Goal: Use online tool/utility: Utilize a website feature to perform a specific function

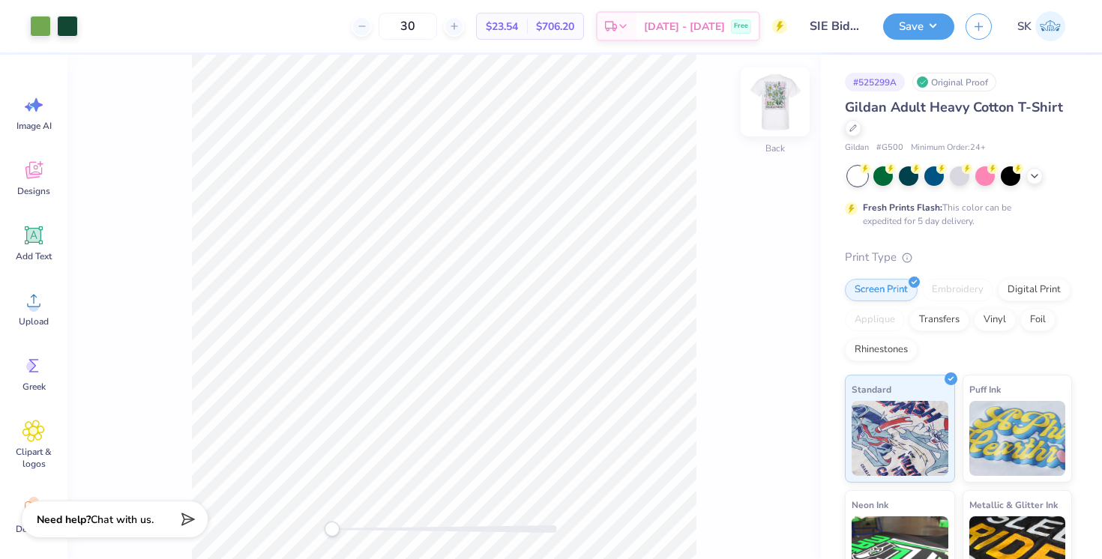
click at [774, 106] on img at bounding box center [775, 102] width 60 height 60
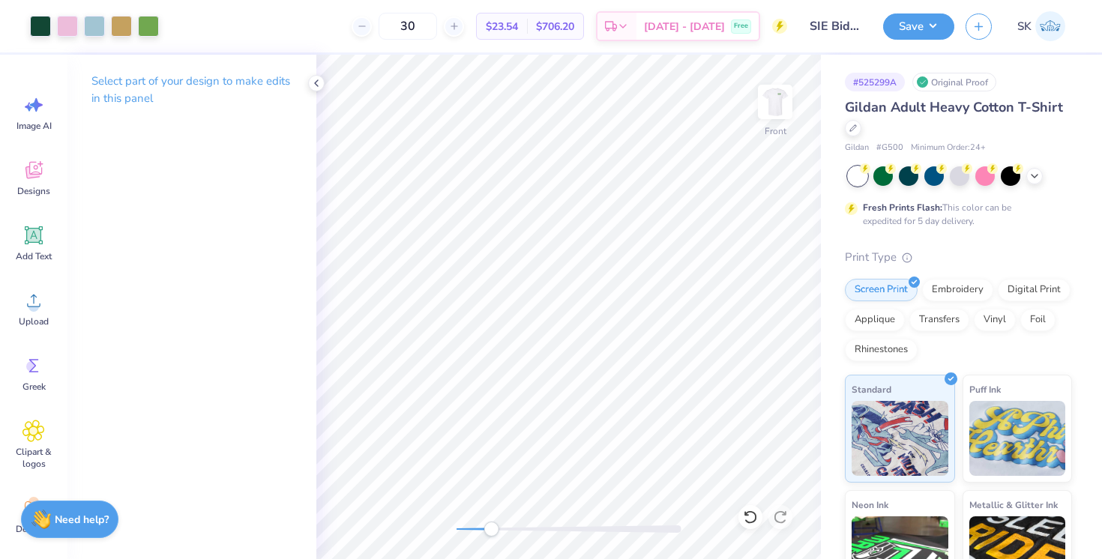
drag, startPoint x: 455, startPoint y: 525, endPoint x: 491, endPoint y: 525, distance: 36.0
click at [491, 525] on div "Accessibility label" at bounding box center [490, 529] width 15 height 15
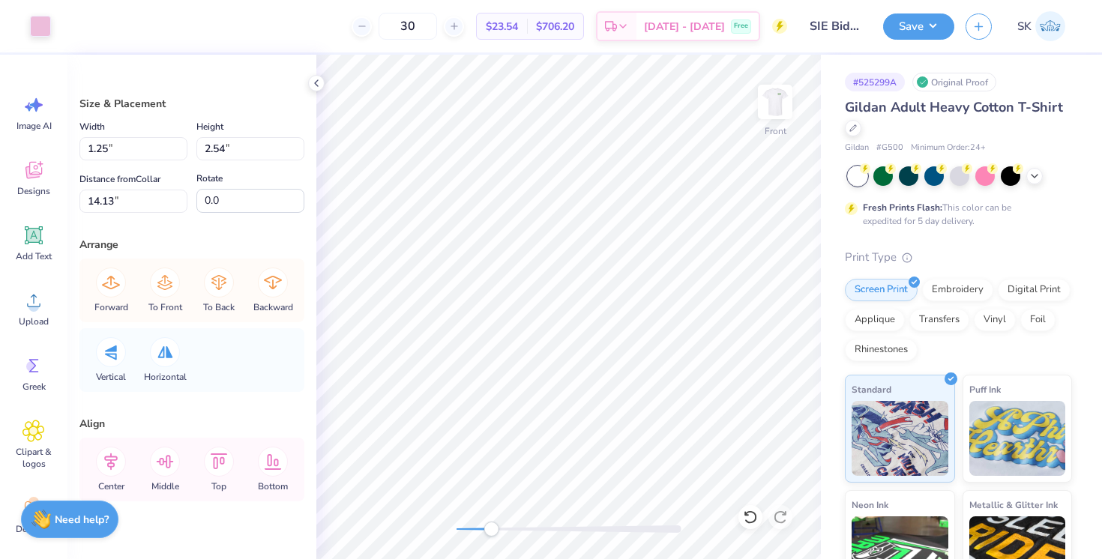
type input "1.31"
type input "2.02"
type input "13.73"
type input "1.24"
type input "1.94"
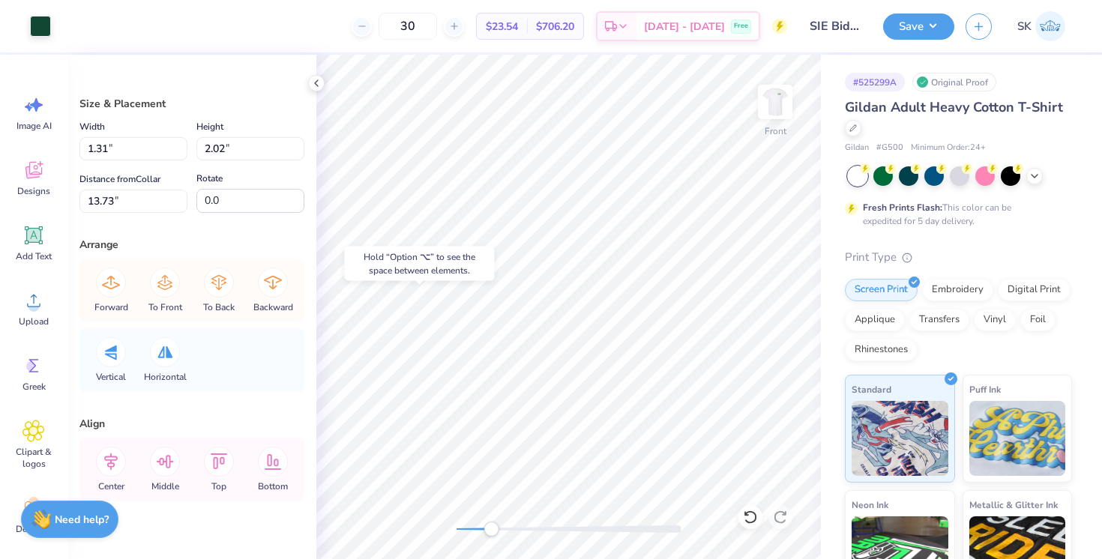
type input "13.87"
click at [37, 22] on div at bounding box center [40, 24] width 21 height 21
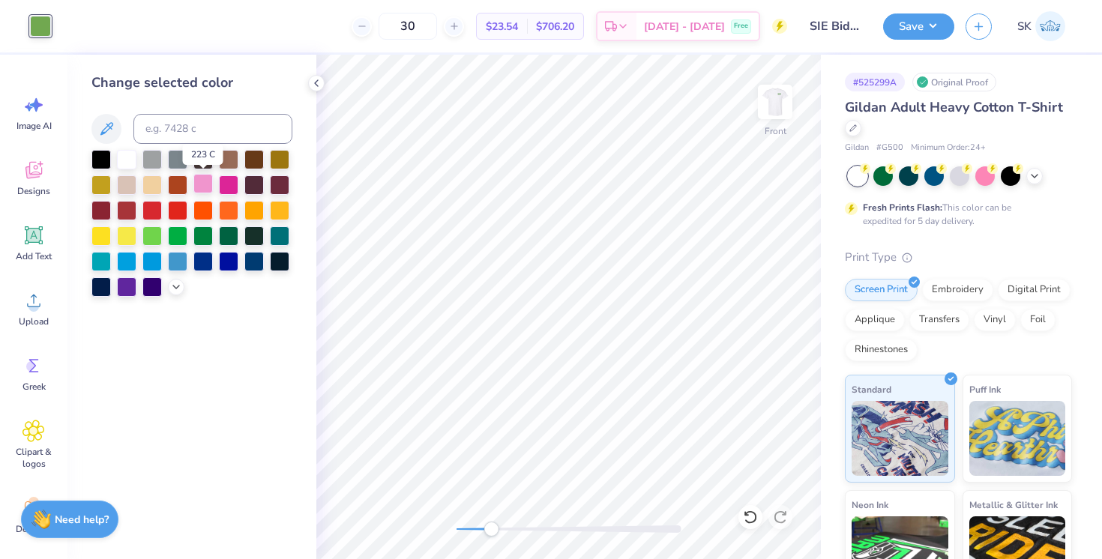
click at [204, 182] on div at bounding box center [202, 183] width 19 height 19
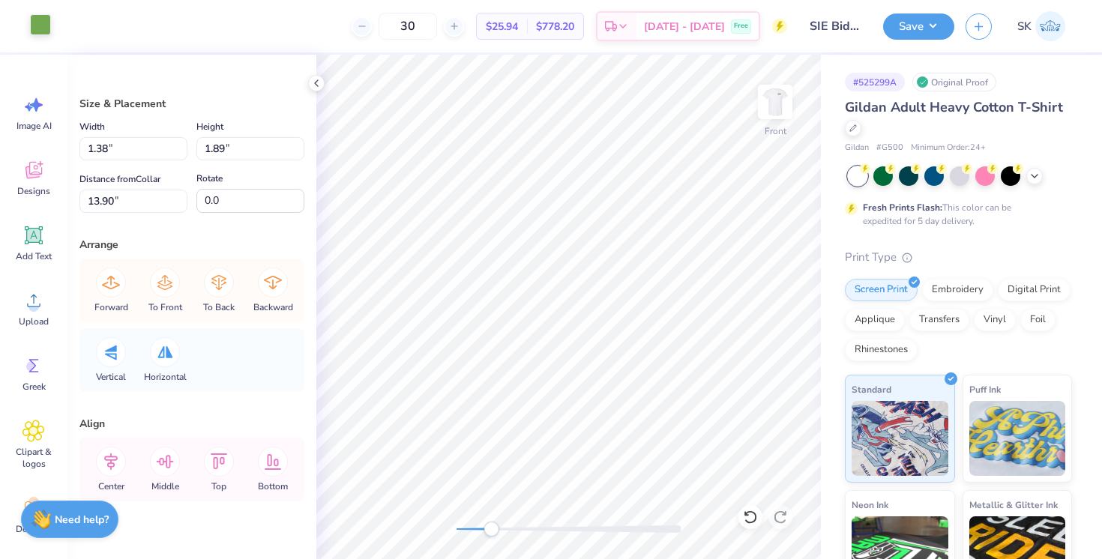
click at [41, 25] on div at bounding box center [40, 24] width 21 height 21
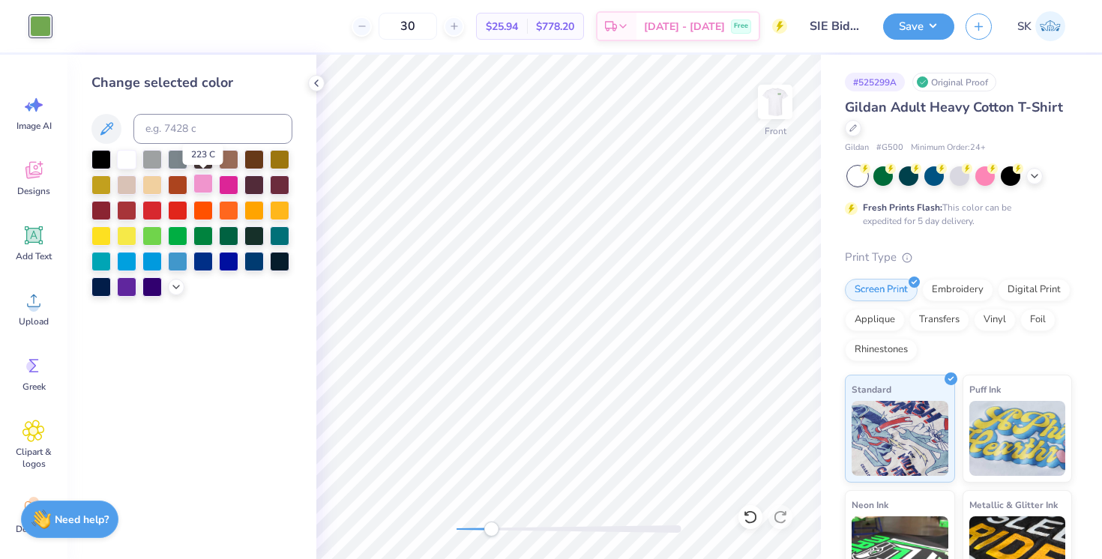
click at [202, 179] on div at bounding box center [202, 183] width 19 height 19
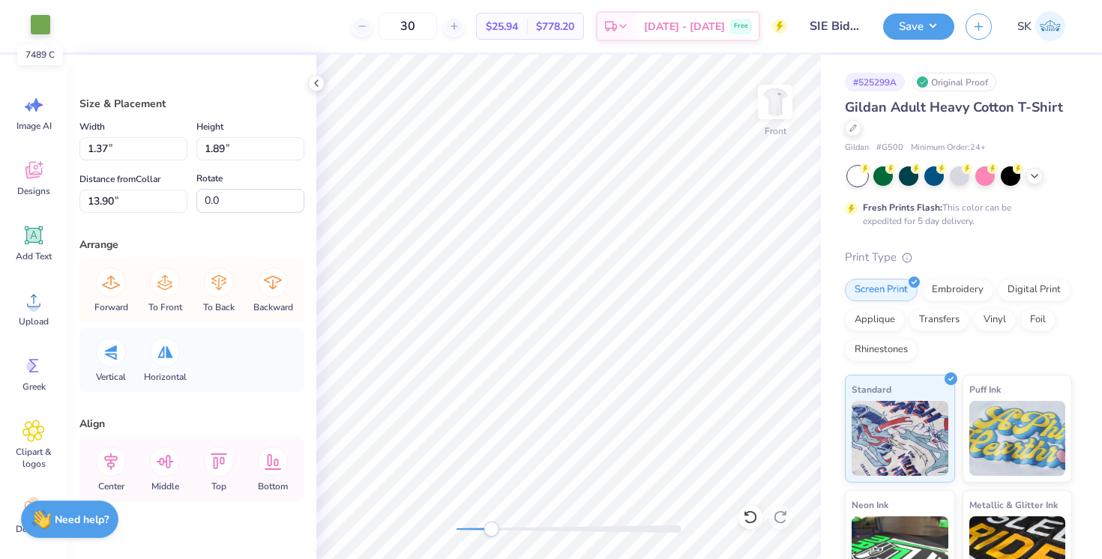
click at [43, 30] on div at bounding box center [40, 24] width 21 height 21
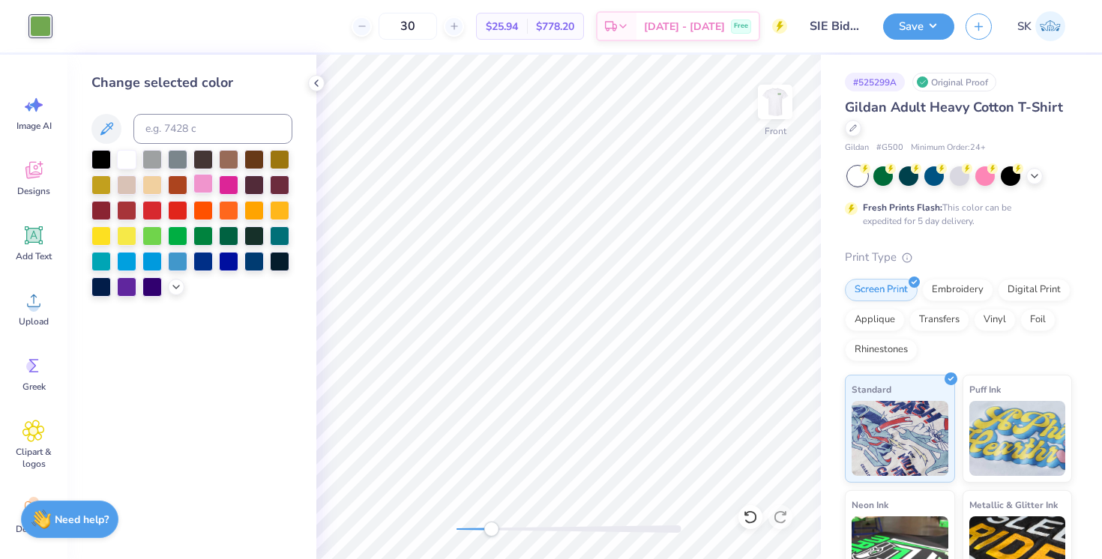
click at [202, 186] on div at bounding box center [202, 183] width 19 height 19
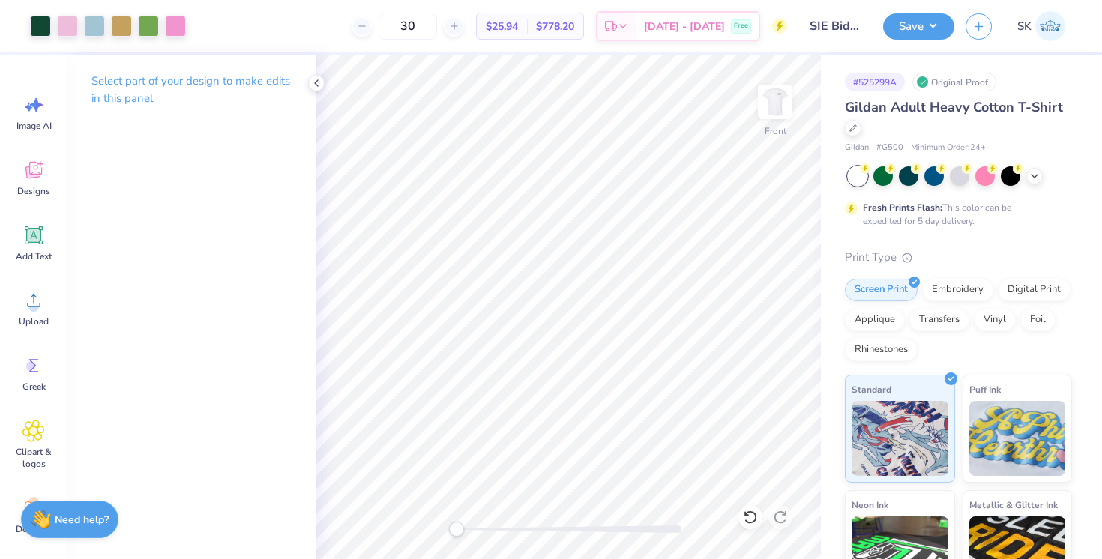
click at [438, 528] on div "Front" at bounding box center [568, 307] width 504 height 504
click at [772, 111] on img at bounding box center [775, 102] width 60 height 60
click at [778, 96] on img at bounding box center [775, 102] width 30 height 30
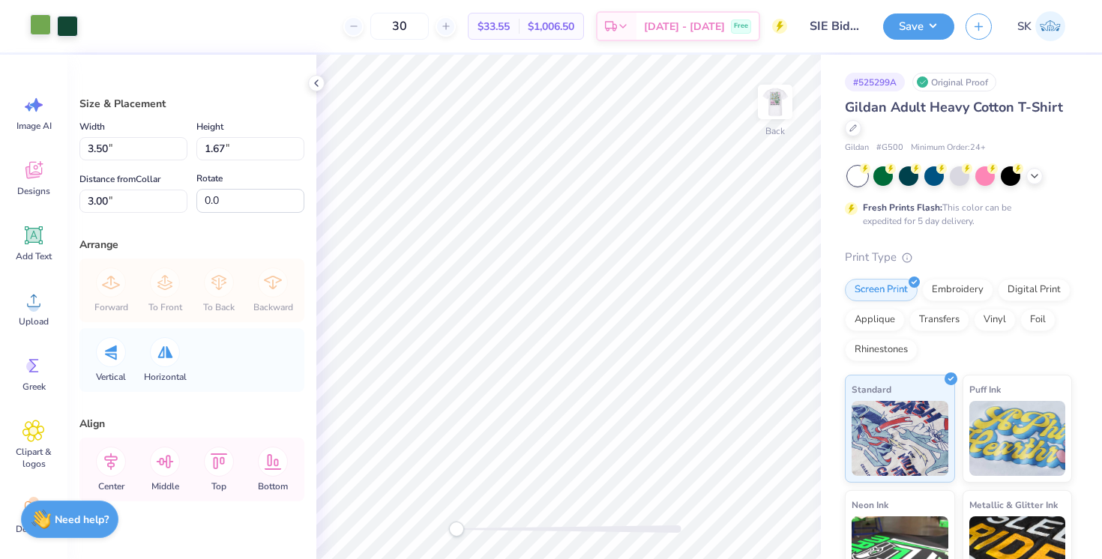
click at [37, 25] on div at bounding box center [40, 24] width 21 height 21
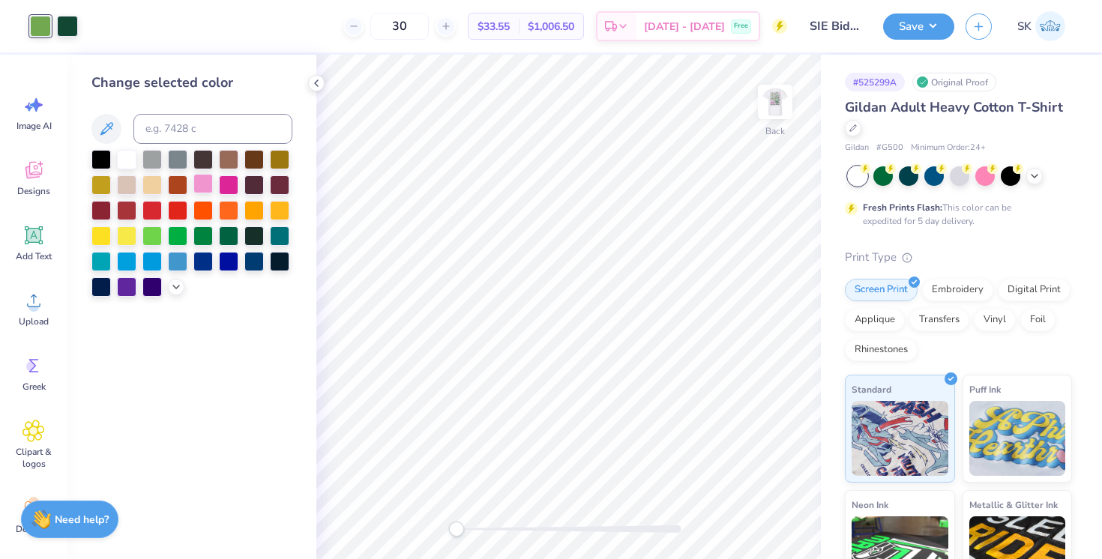
click at [204, 184] on div at bounding box center [202, 183] width 19 height 19
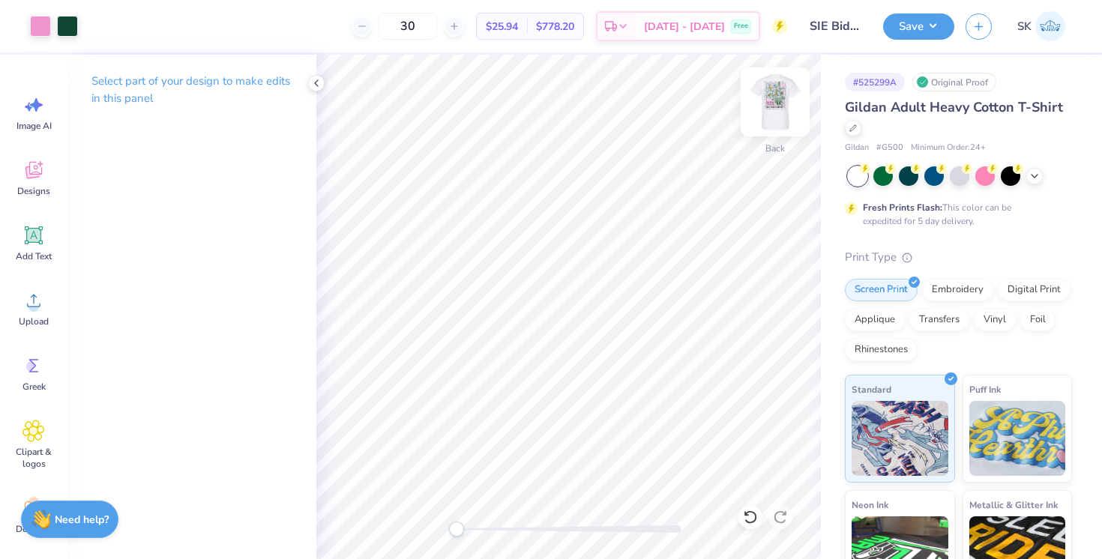
click at [779, 100] on img at bounding box center [775, 102] width 60 height 60
click at [422, 523] on div "Front" at bounding box center [568, 307] width 504 height 504
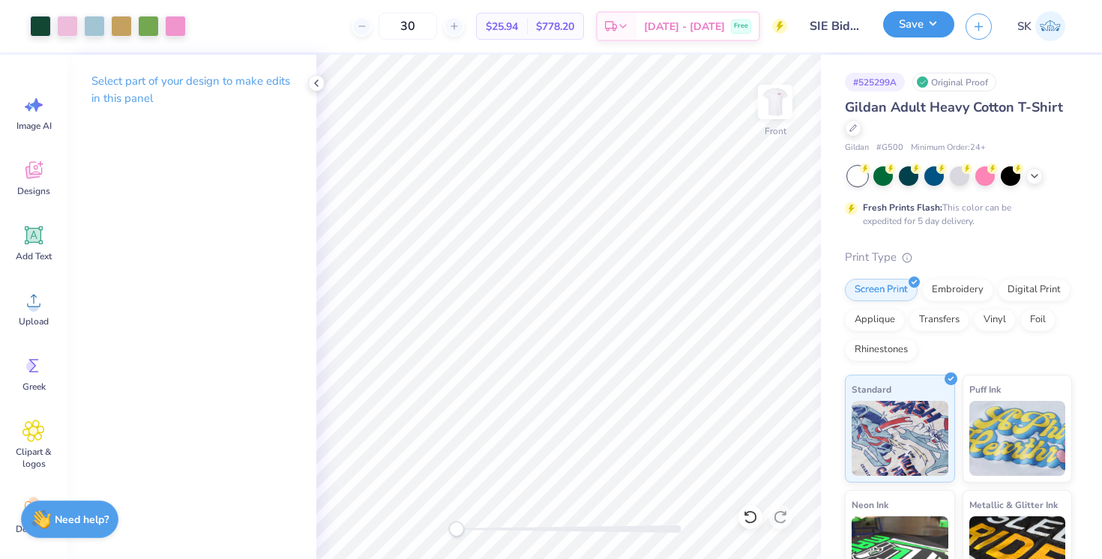
click at [902, 23] on button "Save" at bounding box center [918, 24] width 71 height 26
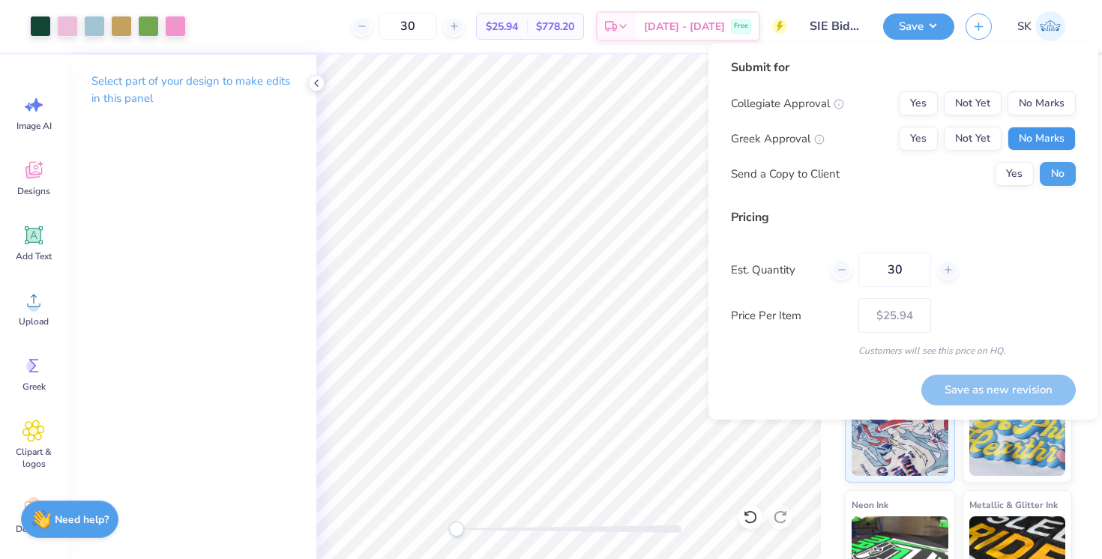
click at [1046, 138] on button "No Marks" at bounding box center [1041, 139] width 68 height 24
click at [1039, 103] on button "No Marks" at bounding box center [1041, 103] width 68 height 24
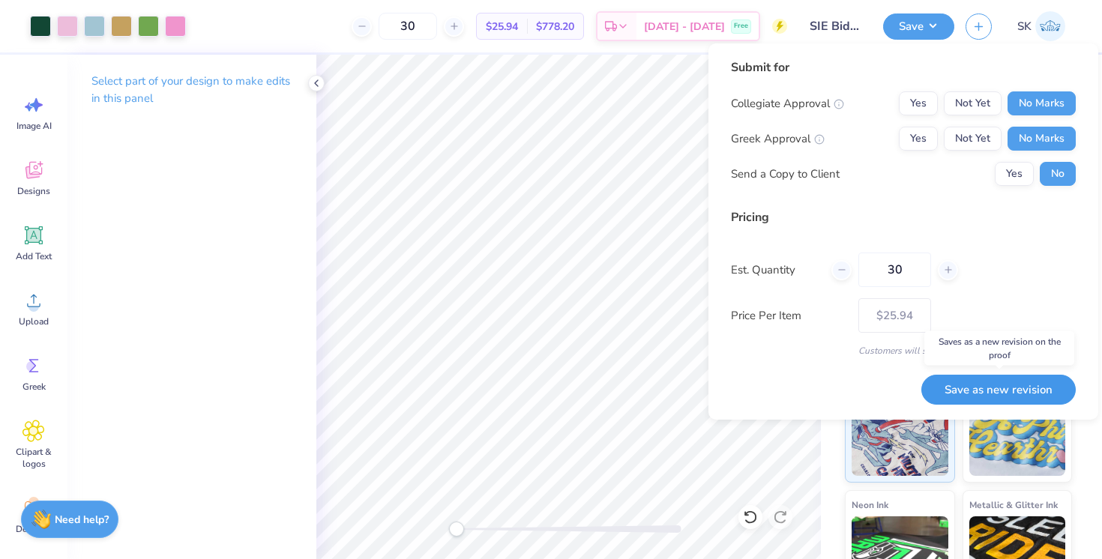
click at [1003, 387] on button "Save as new revision" at bounding box center [998, 390] width 154 height 31
type input "$25.94"
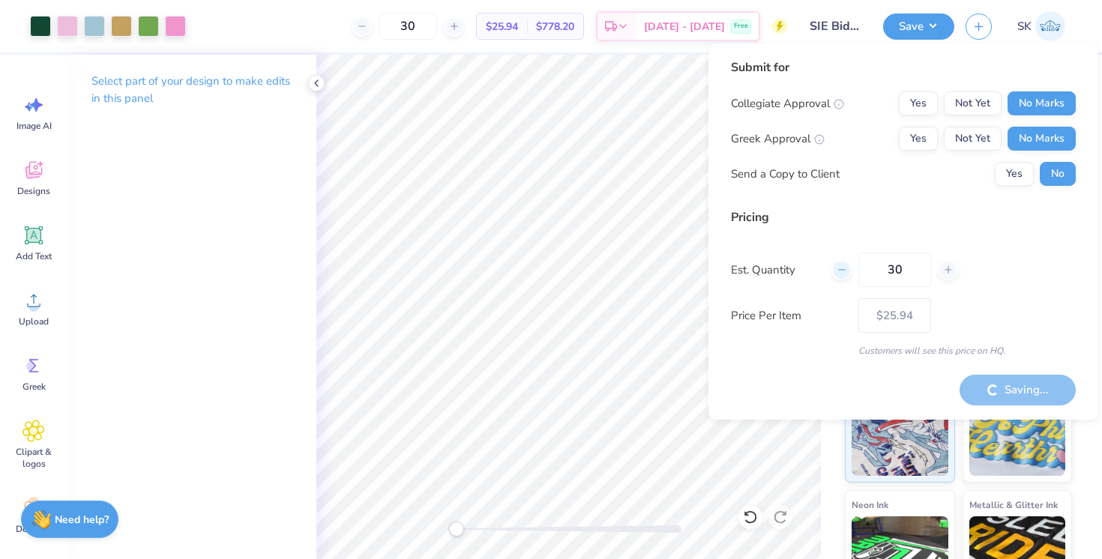
click at [845, 272] on icon at bounding box center [841, 270] width 10 height 10
click at [845, 271] on icon at bounding box center [841, 270] width 10 height 10
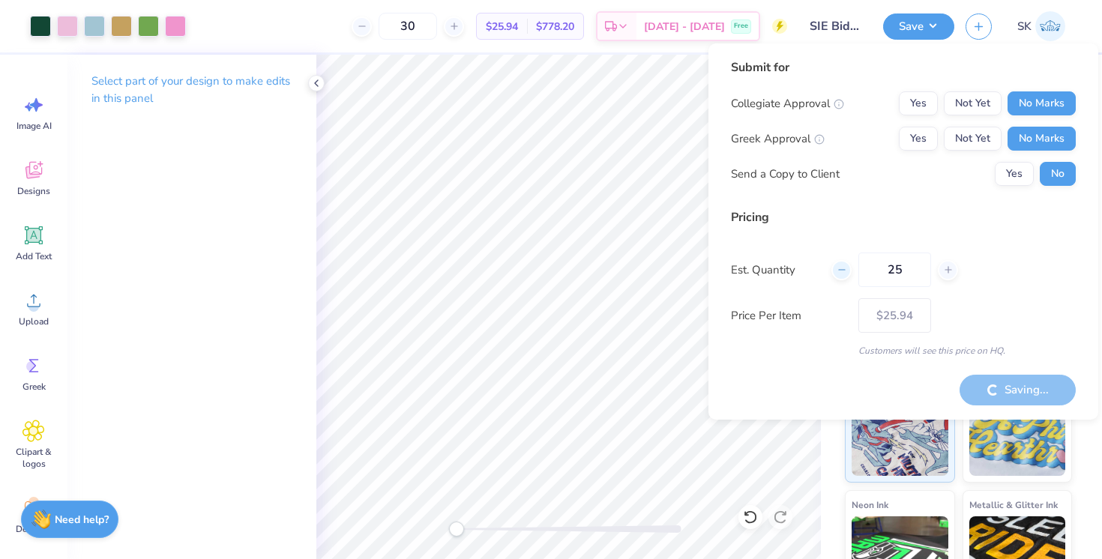
click at [845, 271] on icon at bounding box center [841, 270] width 10 height 10
type input "21"
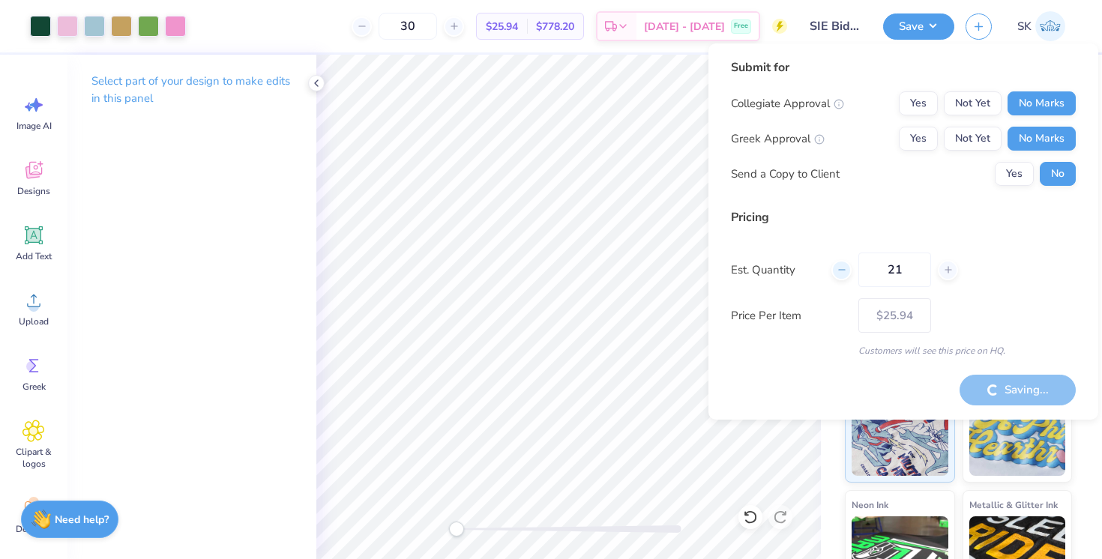
click at [845, 271] on icon at bounding box center [841, 270] width 10 height 10
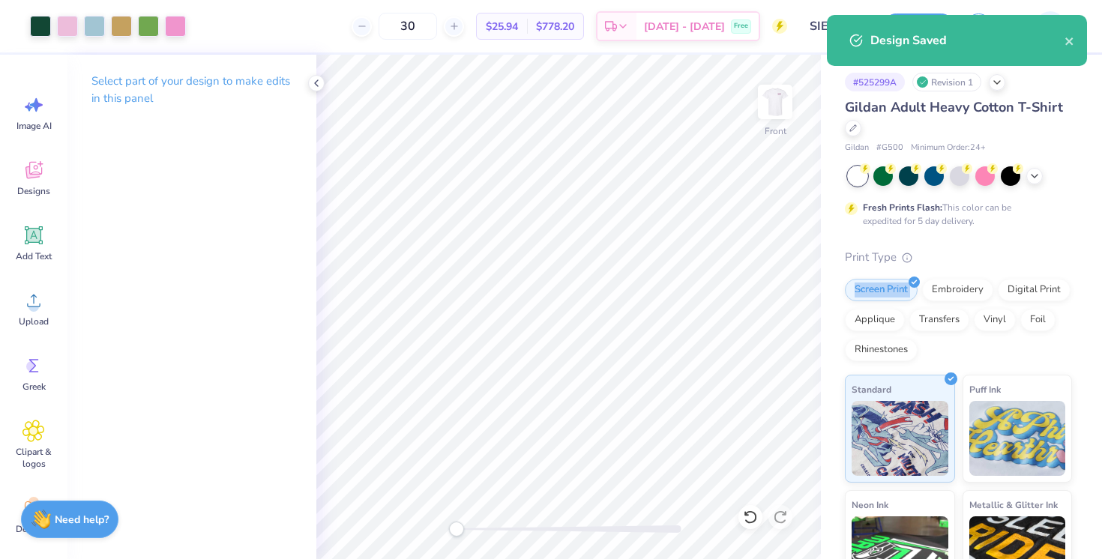
click at [845, 271] on div "Print Type Screen Print Embroidery Digital Print Applique Transfers Vinyl Foil …" at bounding box center [958, 481] width 227 height 465
click at [372, 25] on div at bounding box center [361, 26] width 20 height 20
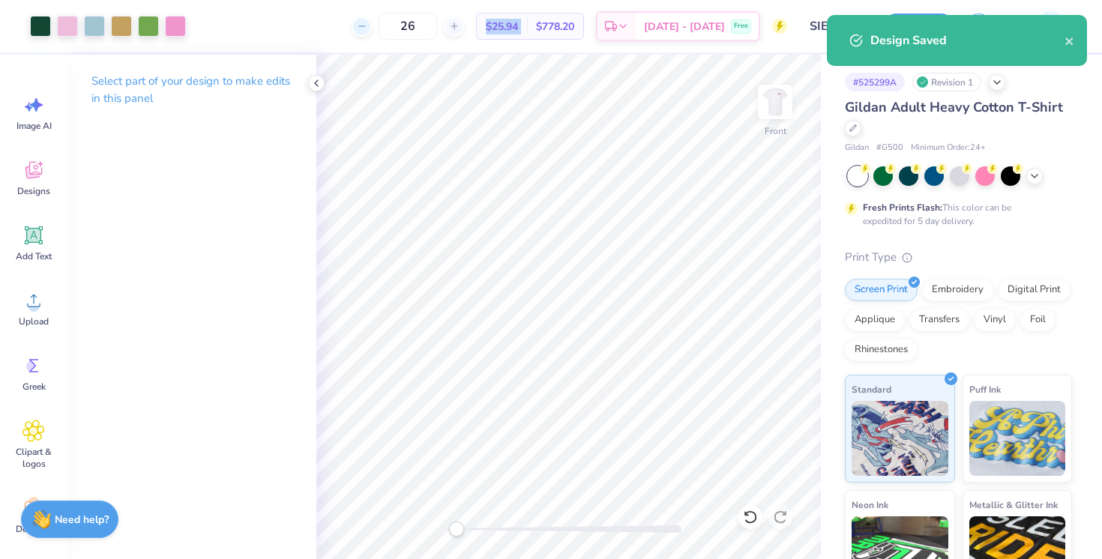
click at [372, 25] on div at bounding box center [361, 26] width 20 height 20
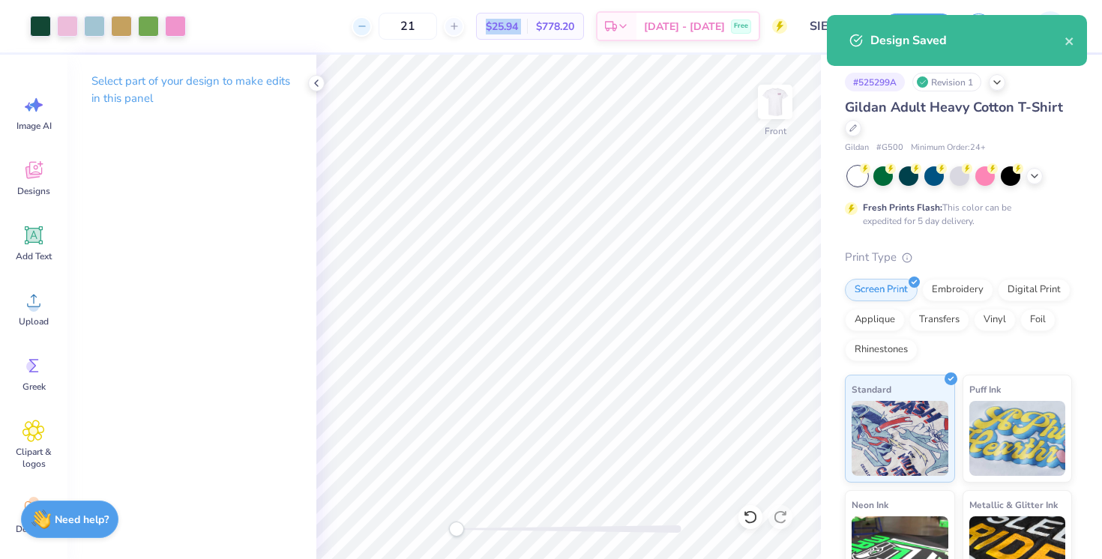
click at [372, 25] on div at bounding box center [361, 26] width 20 height 20
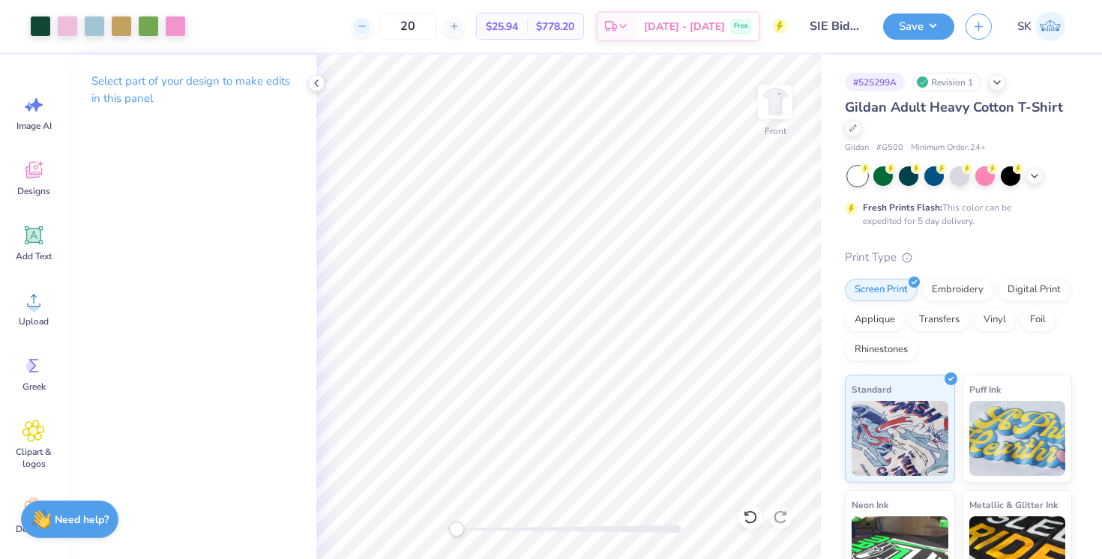
click at [372, 25] on div at bounding box center [361, 26] width 20 height 20
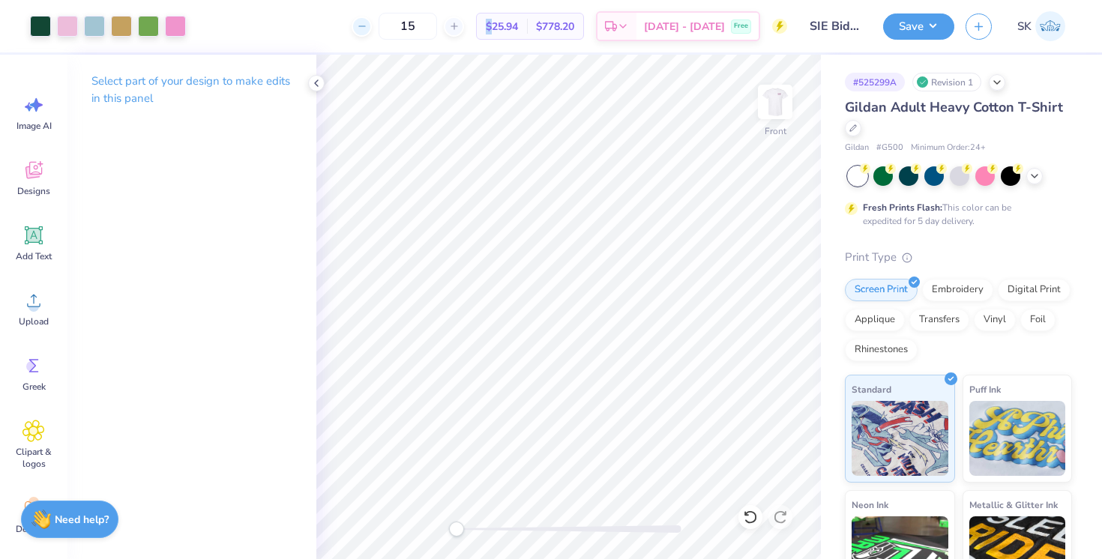
click at [372, 25] on div at bounding box center [361, 26] width 20 height 20
click at [364, 21] on div "12 $47.89 Per Item $574.68 Total Est. Delivery Oct 10 - 13 Free" at bounding box center [492, 26] width 590 height 52
drag, startPoint x: 450, startPoint y: 25, endPoint x: 394, endPoint y: 24, distance: 56.2
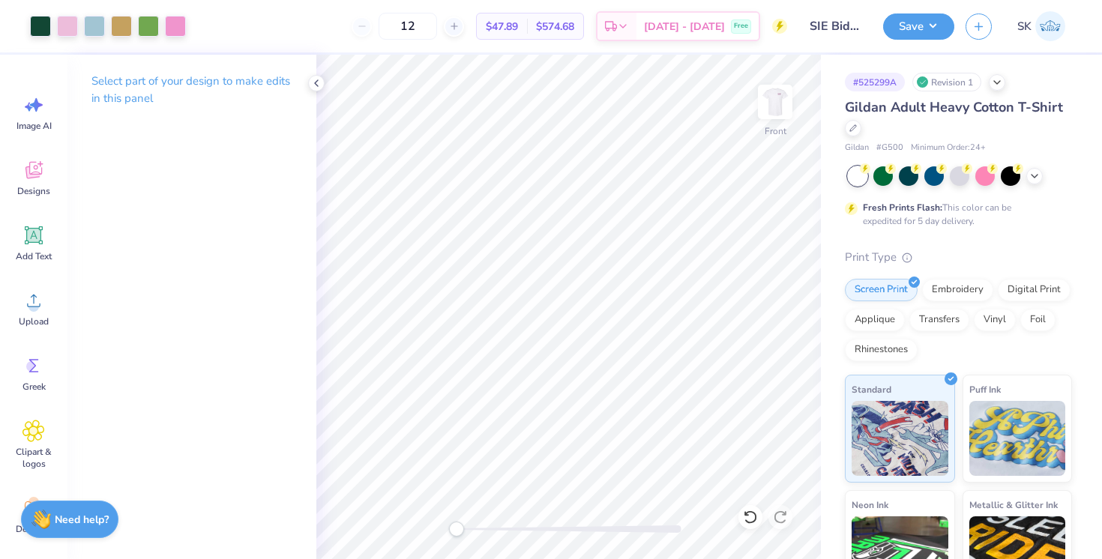
click at [394, 24] on div "12" at bounding box center [407, 26] width 112 height 27
type input "24"
click at [905, 31] on button "Save" at bounding box center [918, 24] width 71 height 26
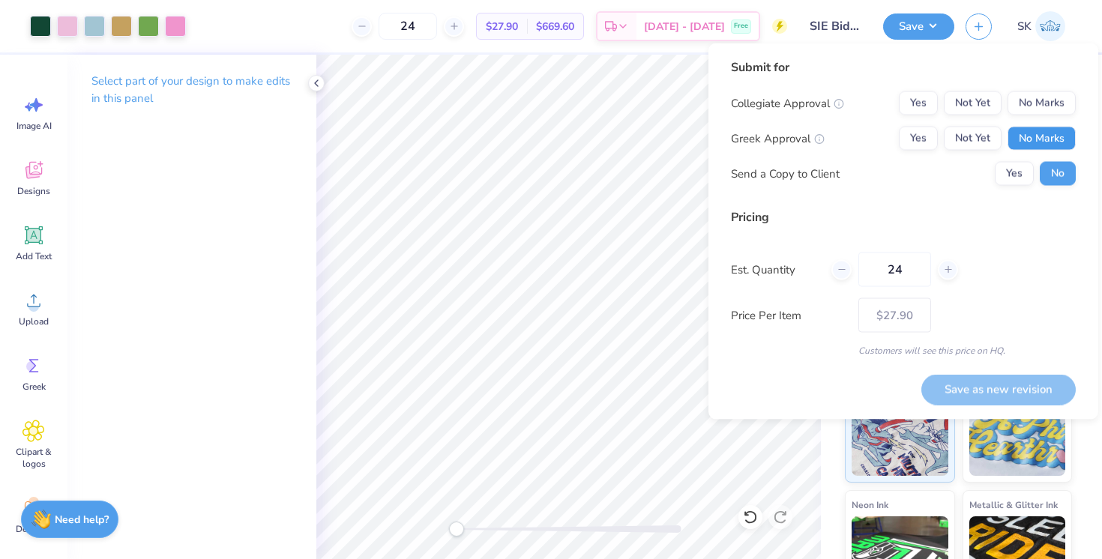
click at [1042, 132] on button "No Marks" at bounding box center [1041, 139] width 68 height 24
click at [1029, 88] on div "Submit for Collegiate Approval Yes Not Yet No Marks Greek Approval Yes Not Yet …" at bounding box center [903, 127] width 345 height 139
click at [1030, 118] on div "Collegiate Approval Yes Not Yet No Marks Greek Approval Yes Not Yet No Marks Se…" at bounding box center [903, 138] width 345 height 94
click at [1030, 96] on button "No Marks" at bounding box center [1041, 103] width 68 height 24
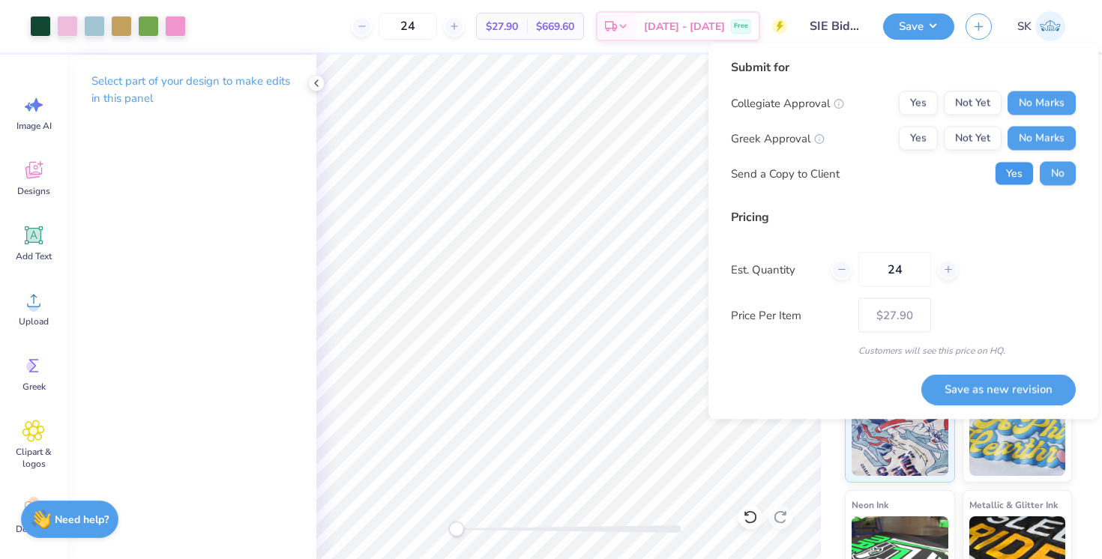
click at [1010, 176] on button "Yes" at bounding box center [1013, 174] width 39 height 24
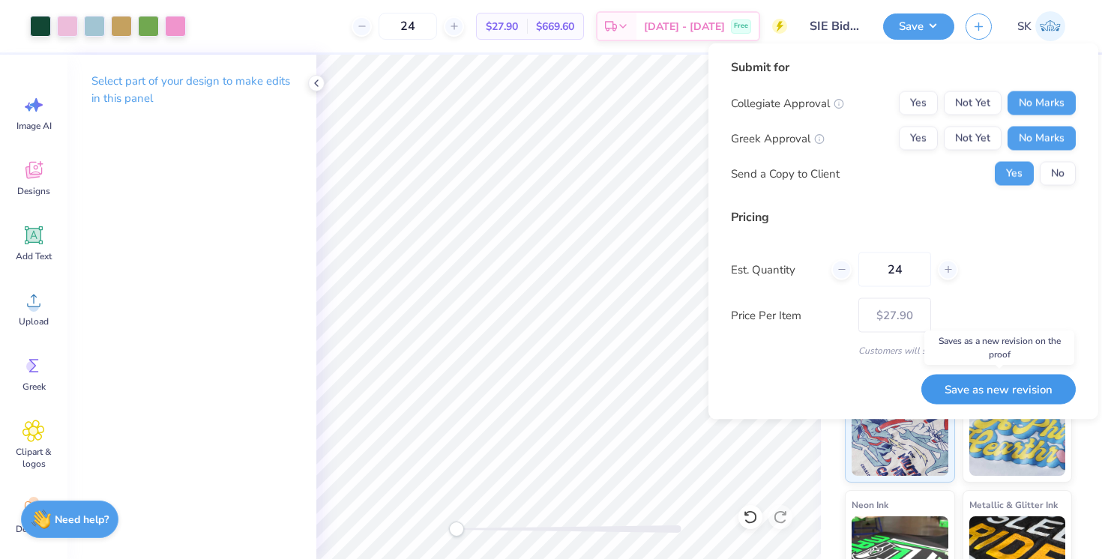
click at [1017, 392] on button "Save as new revision" at bounding box center [998, 389] width 154 height 31
type input "$27.90"
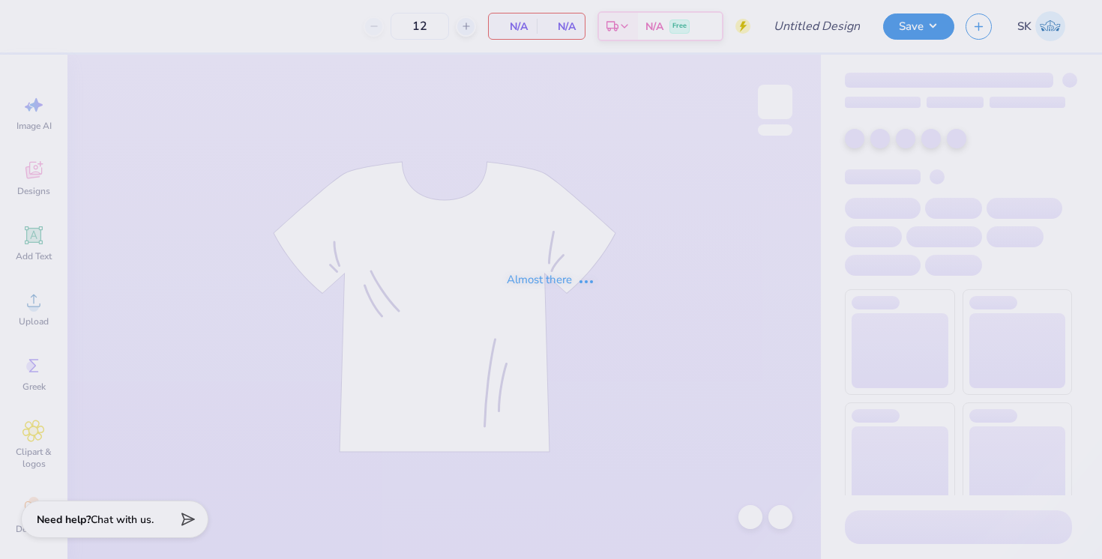
type input "SIE Hoodie Example"
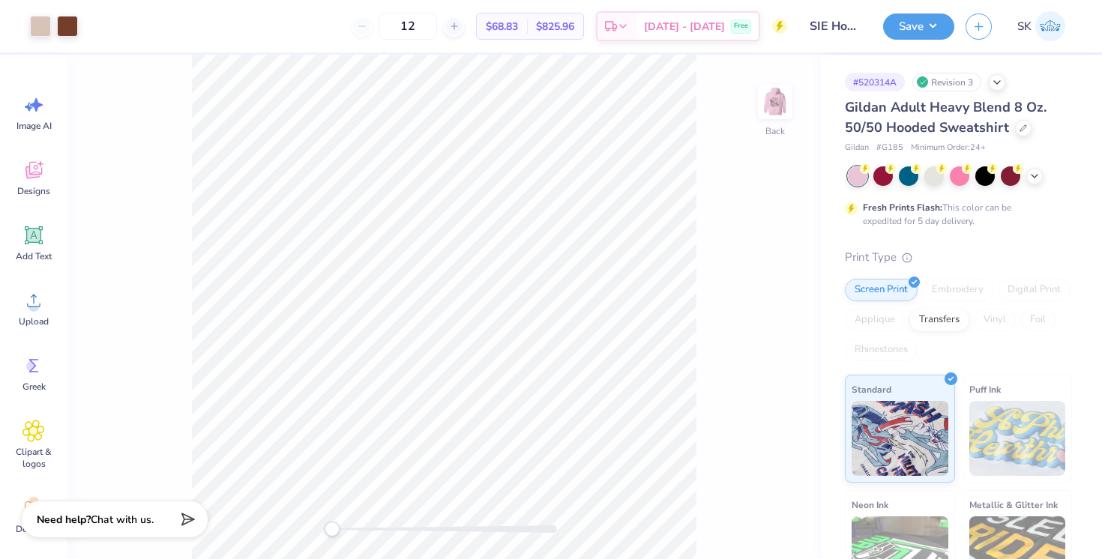
click at [1045, 181] on div at bounding box center [960, 175] width 224 height 19
click at [1033, 180] on div at bounding box center [1034, 174] width 16 height 16
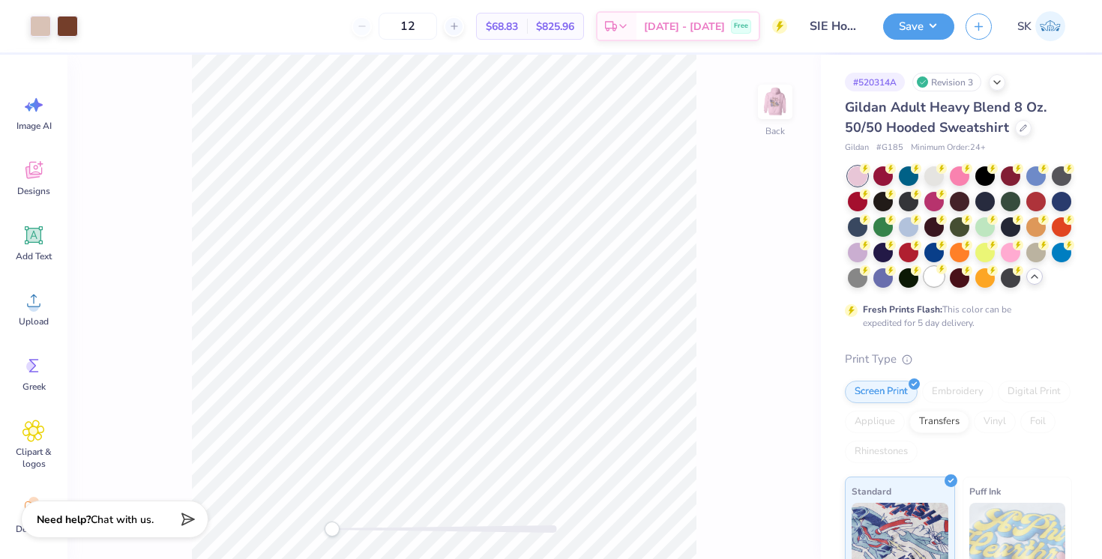
click at [940, 279] on div at bounding box center [933, 276] width 19 height 19
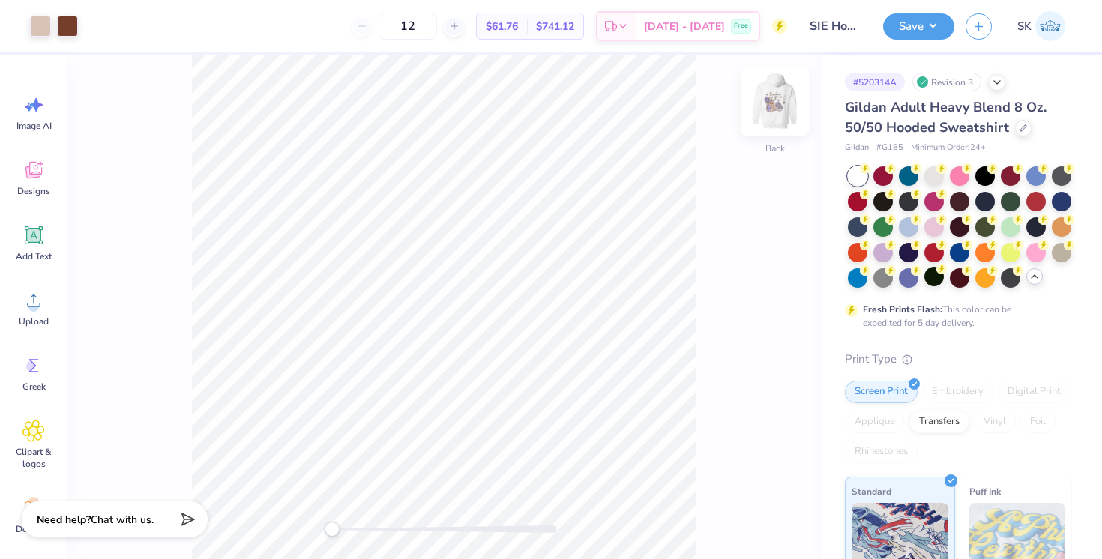
click at [776, 102] on img at bounding box center [775, 102] width 60 height 60
click at [776, 102] on img at bounding box center [775, 102] width 30 height 30
click at [923, 31] on button "Save" at bounding box center [918, 24] width 71 height 26
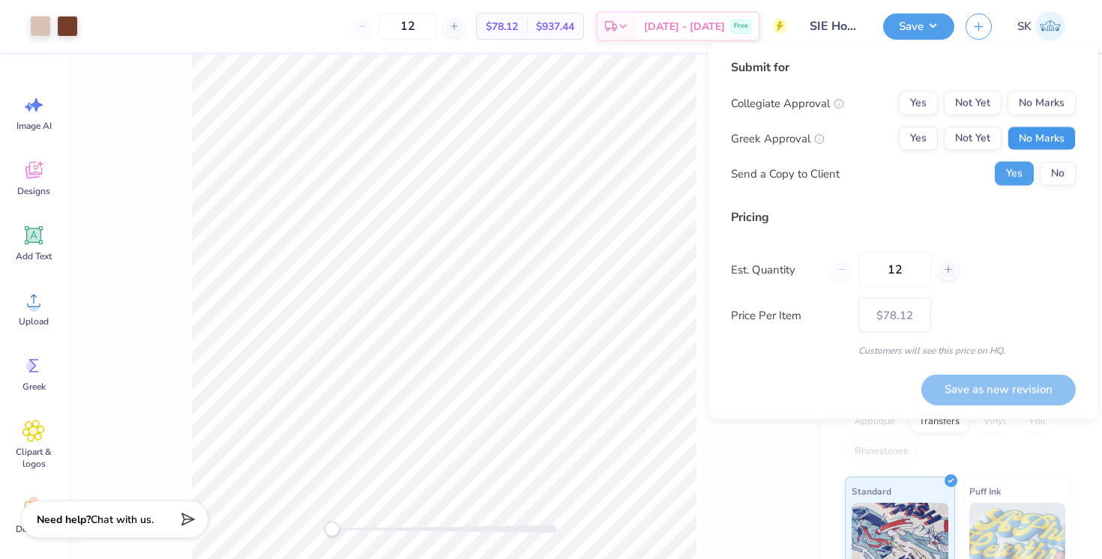
click at [1044, 128] on button "No Marks" at bounding box center [1041, 139] width 68 height 24
click at [1040, 102] on button "No Marks" at bounding box center [1041, 103] width 68 height 24
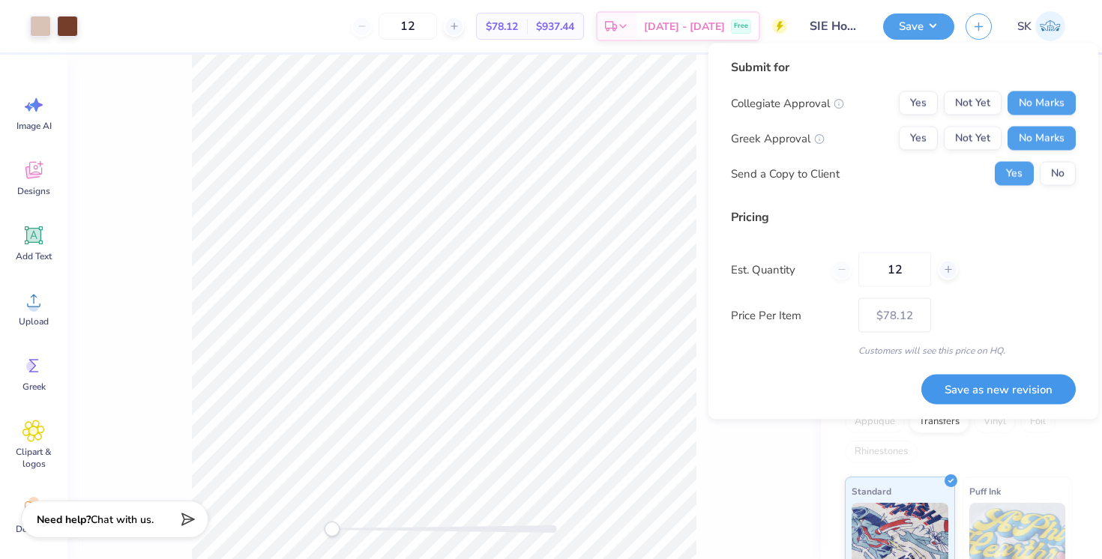
click at [1001, 396] on button "Save as new revision" at bounding box center [998, 389] width 154 height 31
type input "$78.12"
click at [834, 445] on div "# 520314A Revision 3 Gildan Adult Heavy Blend 8 Oz. 50/50 Hooded Sweatshirt Gil…" at bounding box center [961, 435] width 281 height 761
